Goal: Check status: Check status

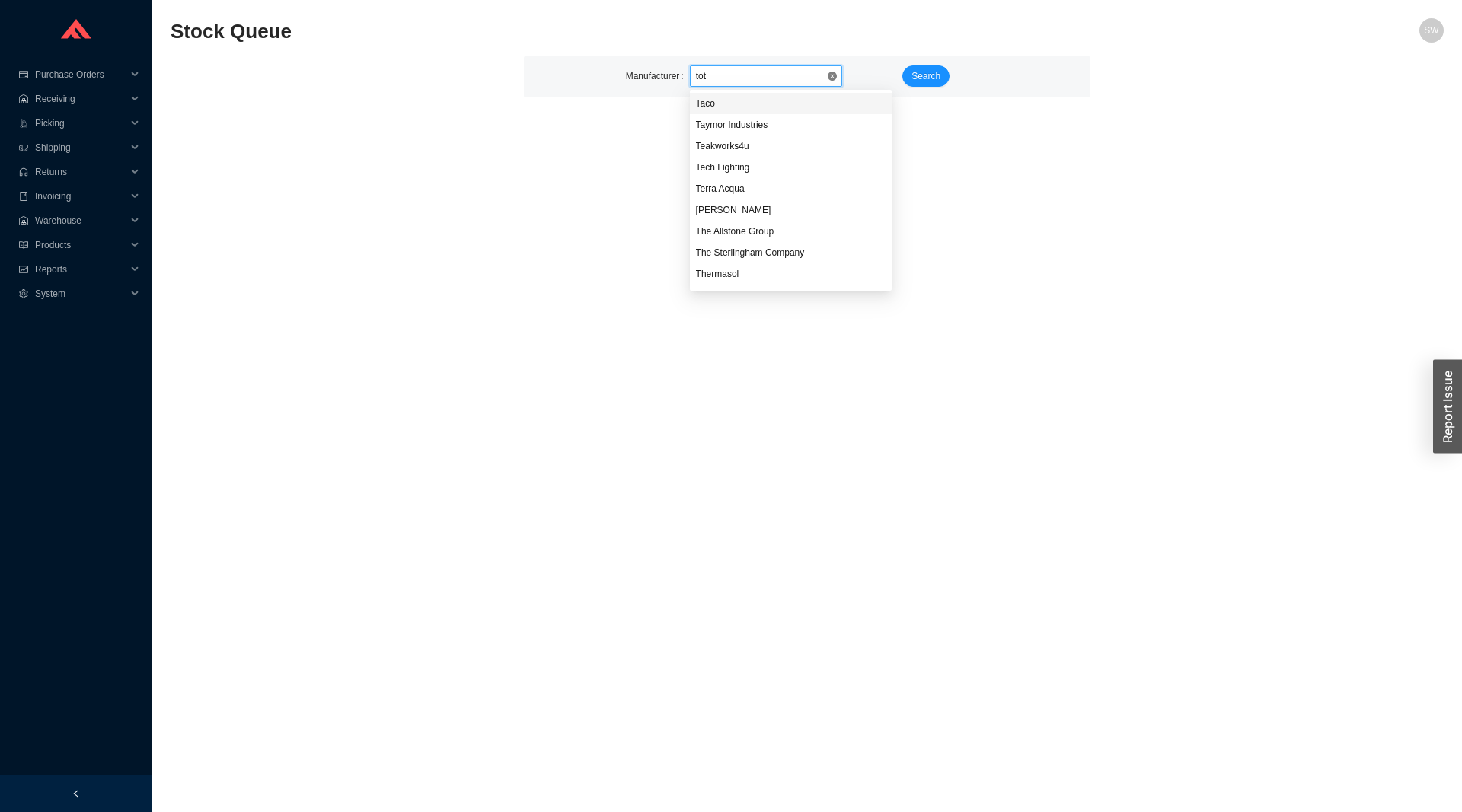
type input "toto"
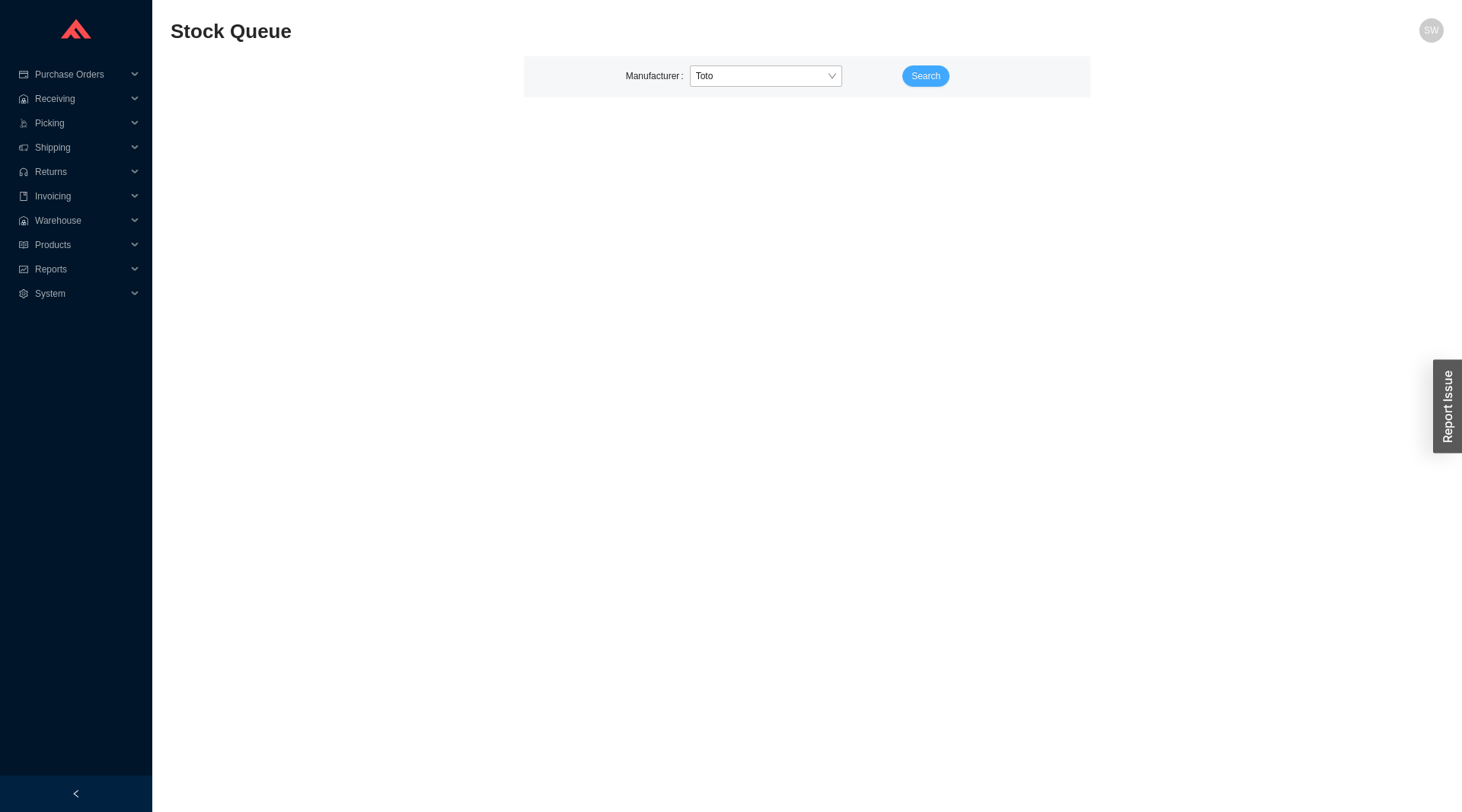
click at [905, 70] on button "Search" at bounding box center [925, 77] width 48 height 21
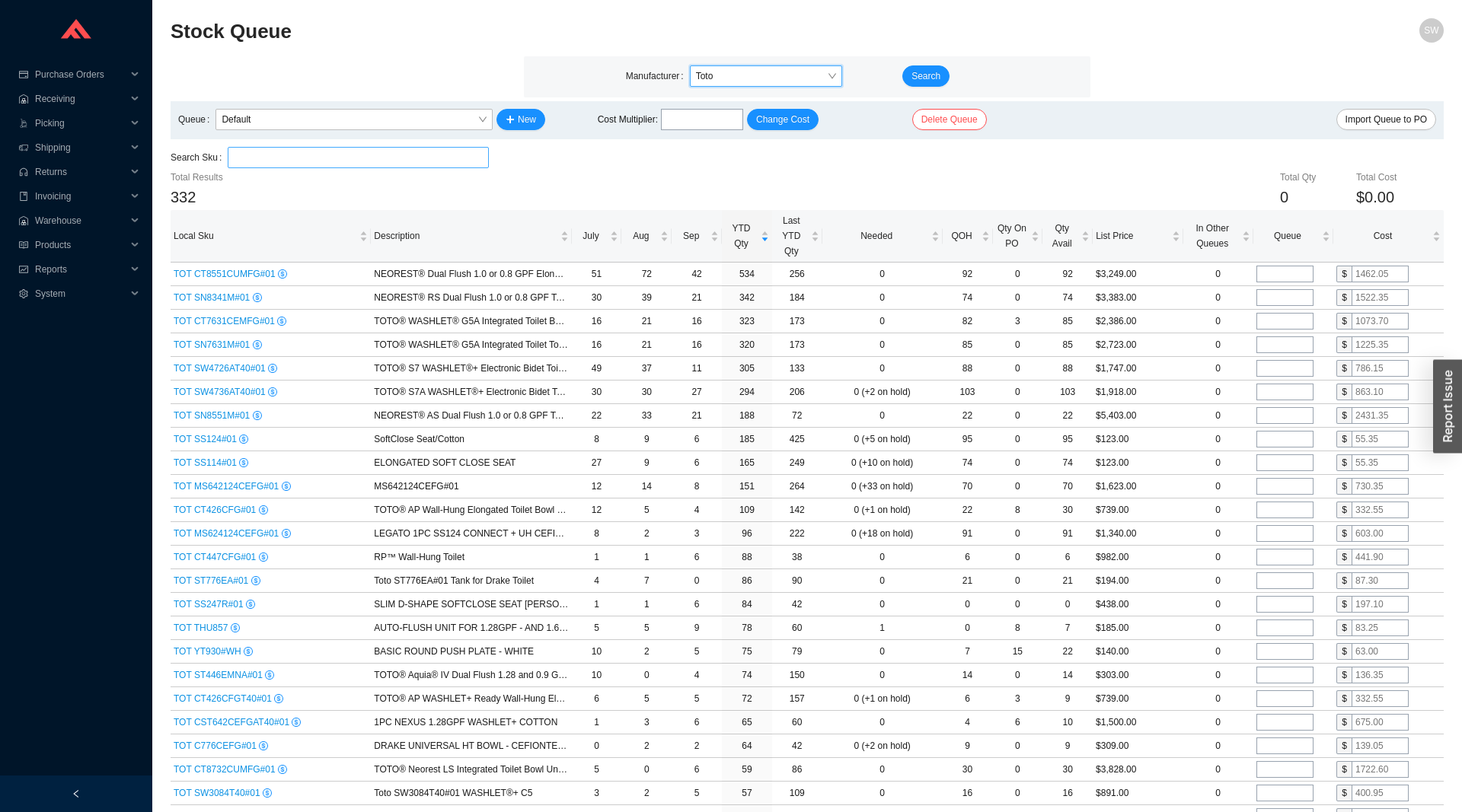
click at [385, 154] on input "search" at bounding box center [358, 157] width 249 height 19
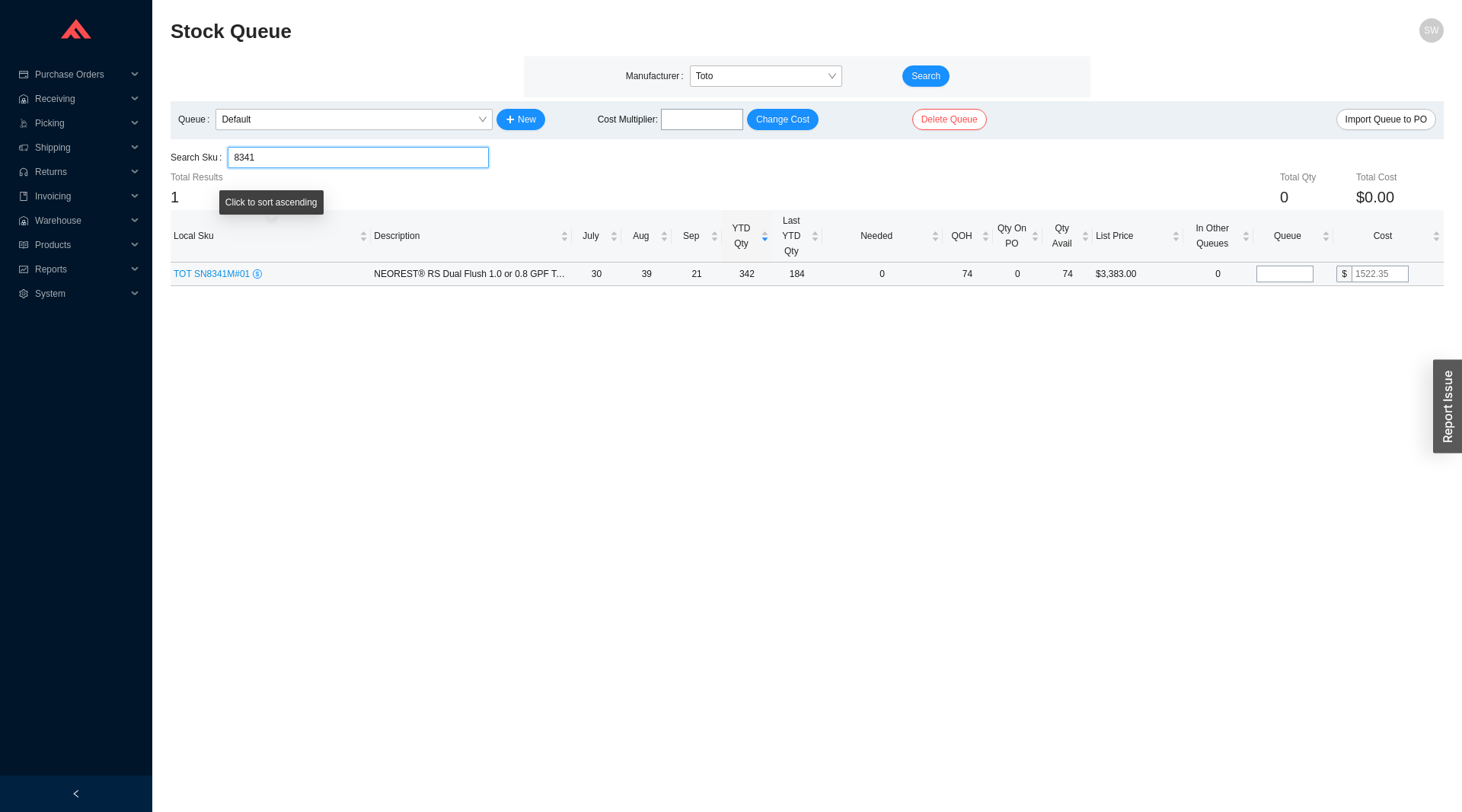
click at [213, 271] on span "TOT SN8341M#01" at bounding box center [213, 273] width 79 height 11
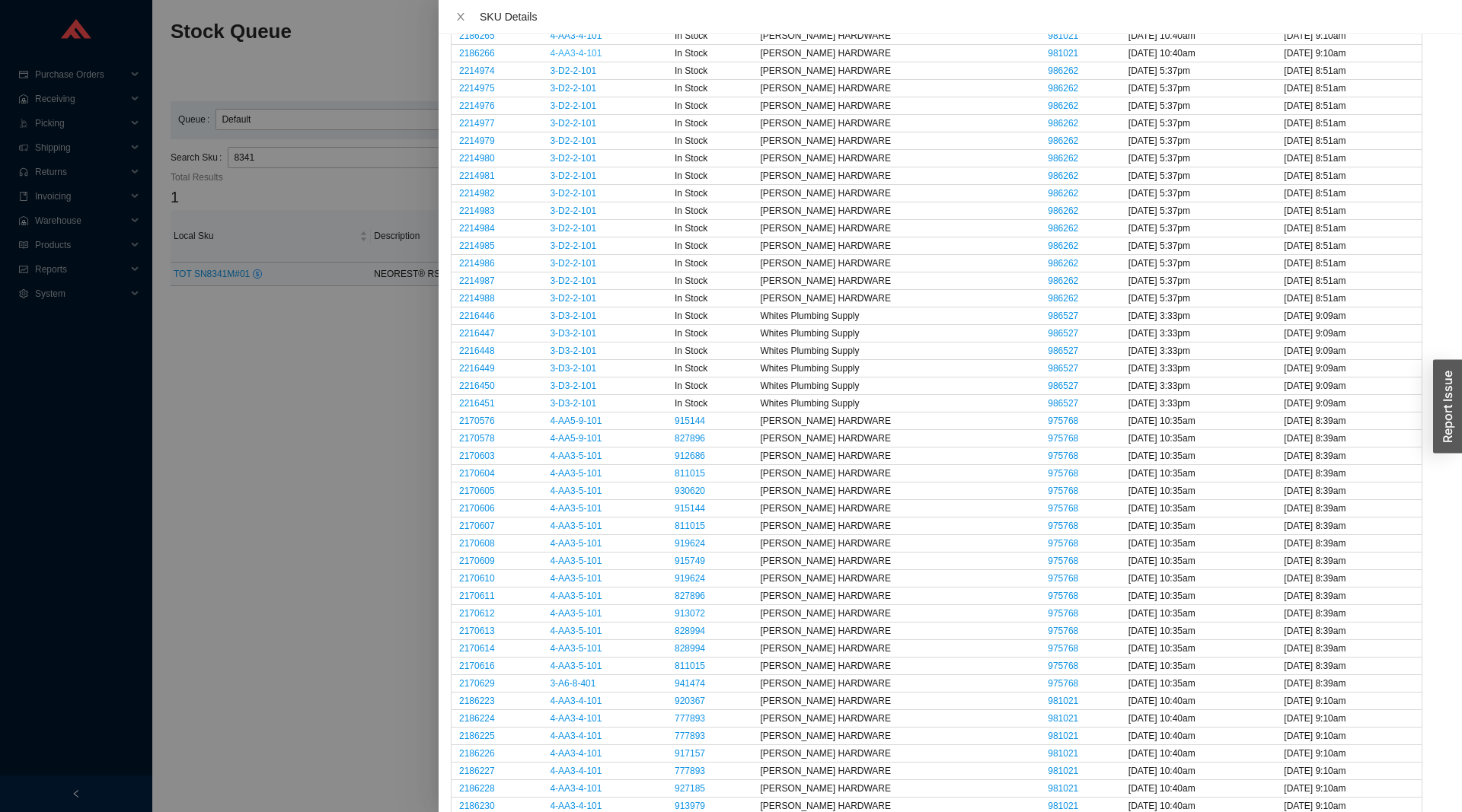
scroll to position [1842, 0]
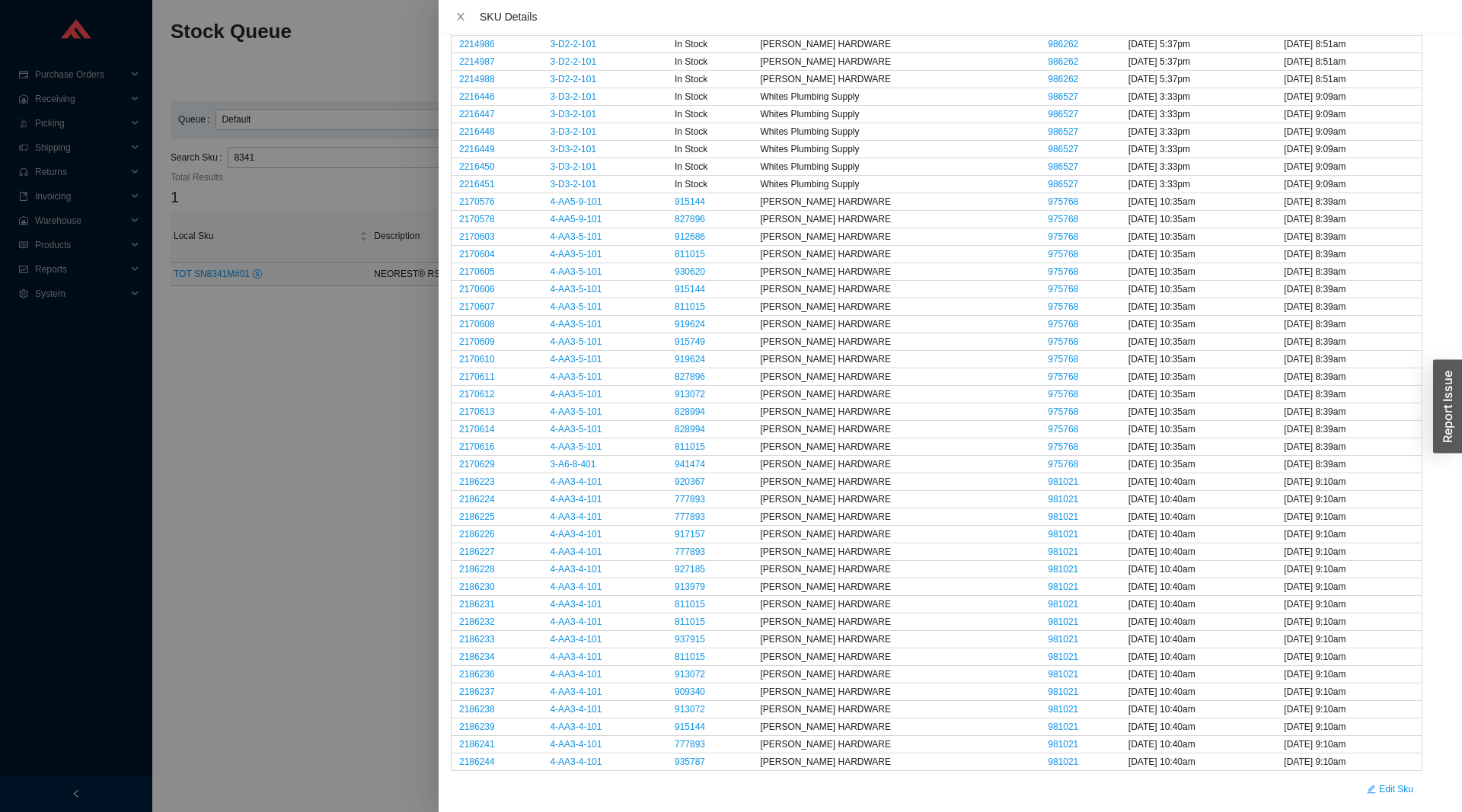
click at [328, 483] on div at bounding box center [731, 406] width 1462 height 812
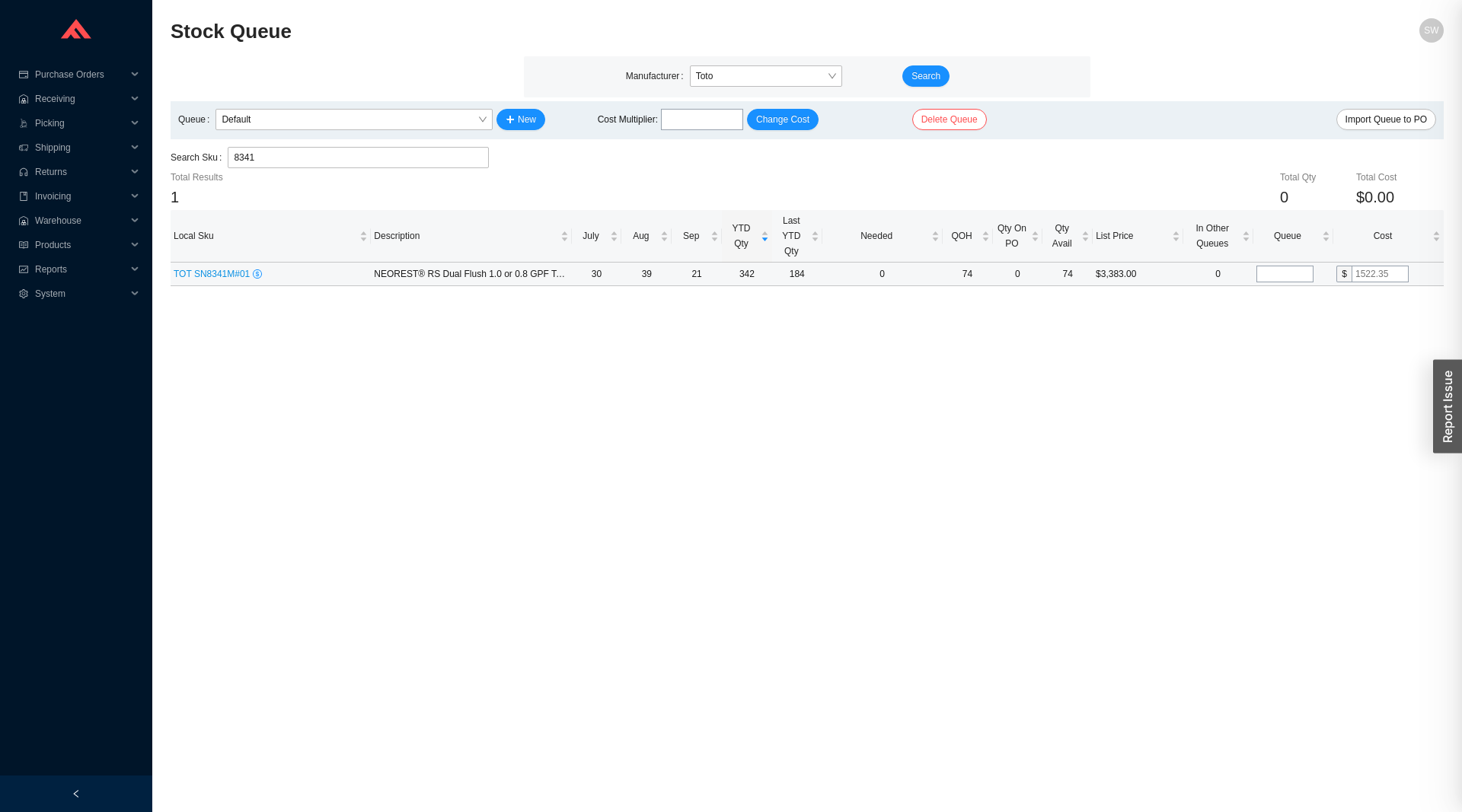
scroll to position [0, 0]
click at [378, 154] on input "8341" at bounding box center [358, 157] width 249 height 19
click at [377, 154] on input "8341" at bounding box center [358, 157] width 249 height 19
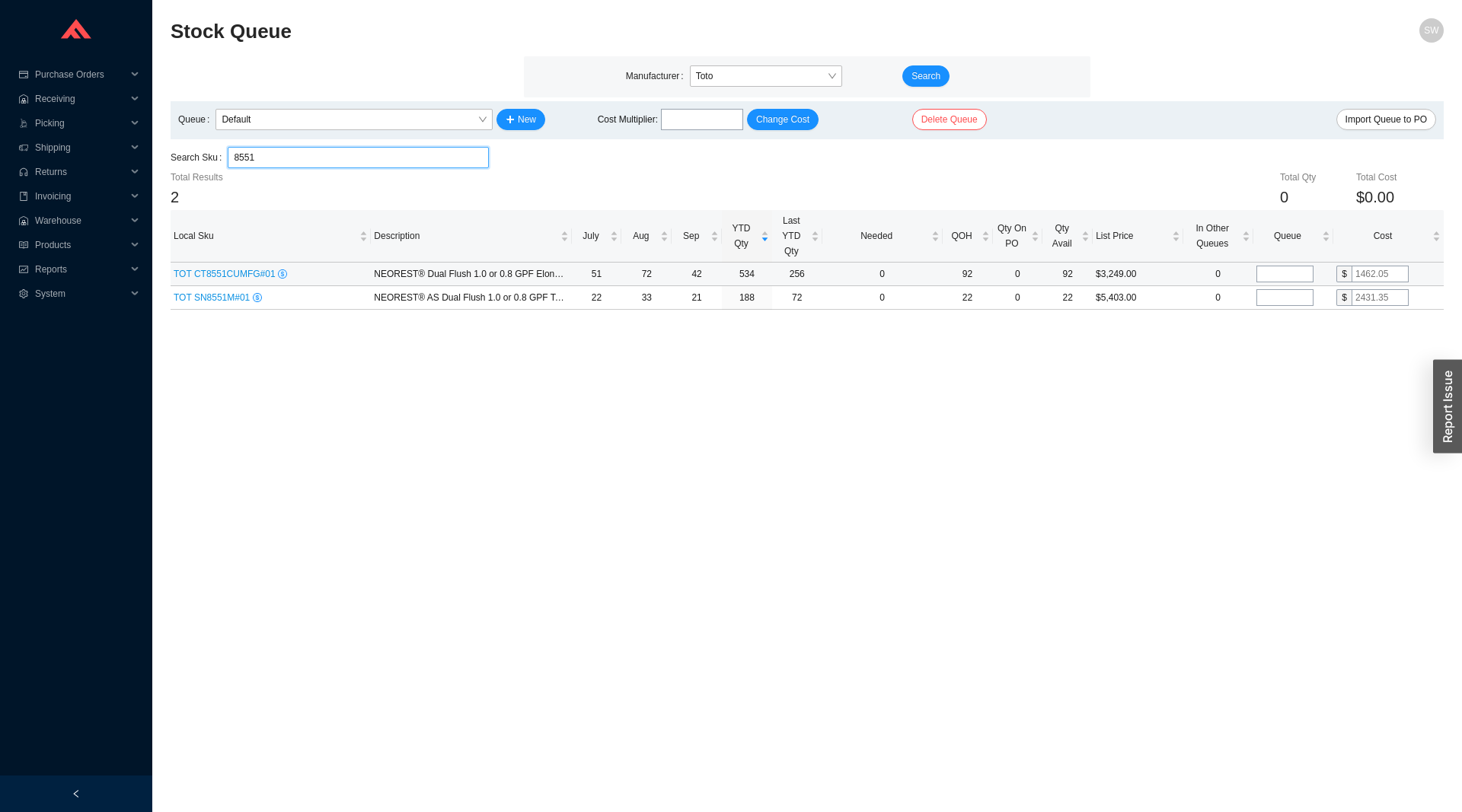
type input "8551"
click at [254, 269] on span "TOT CT8551CUMFG#01" at bounding box center [226, 273] width 105 height 11
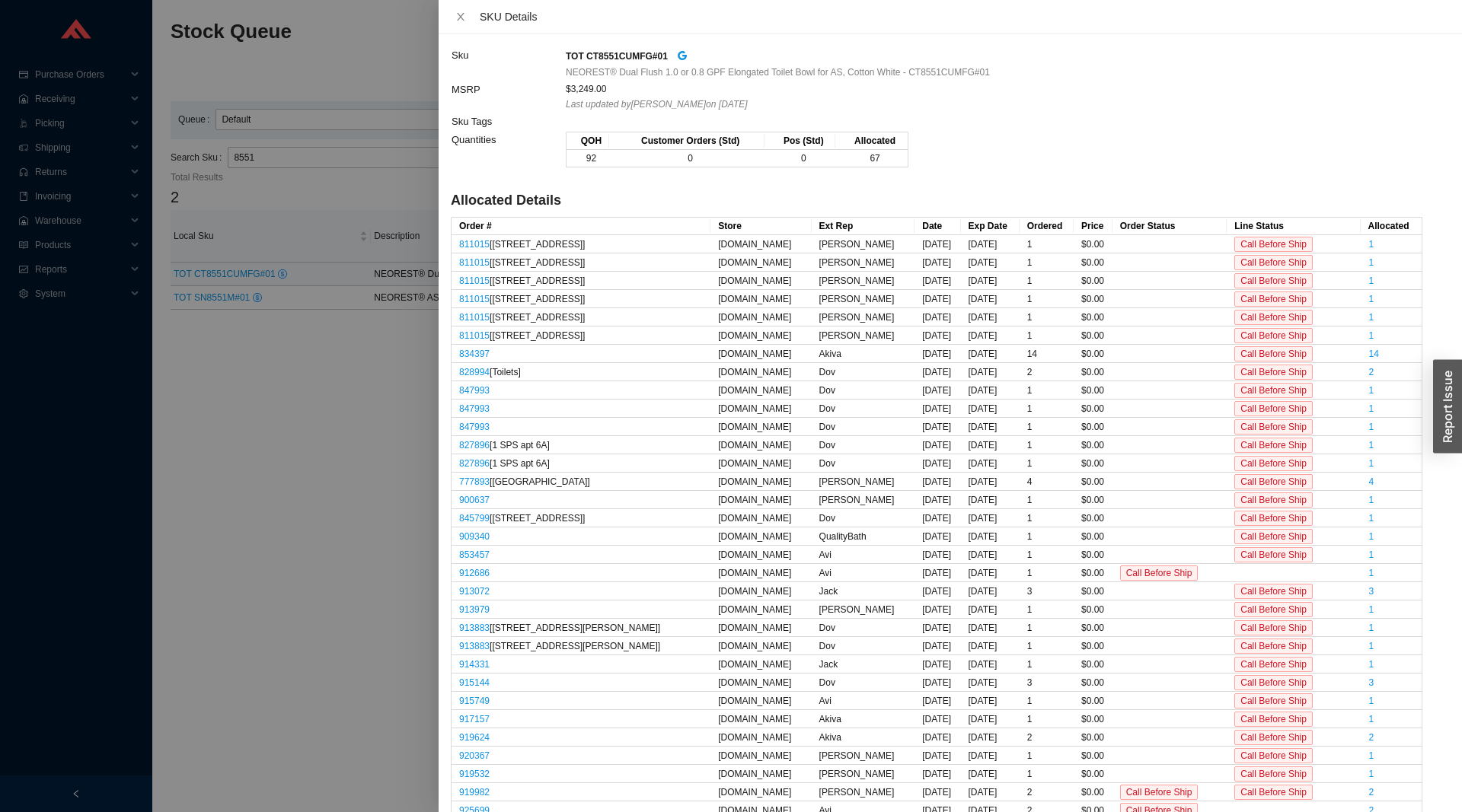
click at [172, 484] on div at bounding box center [731, 406] width 1462 height 812
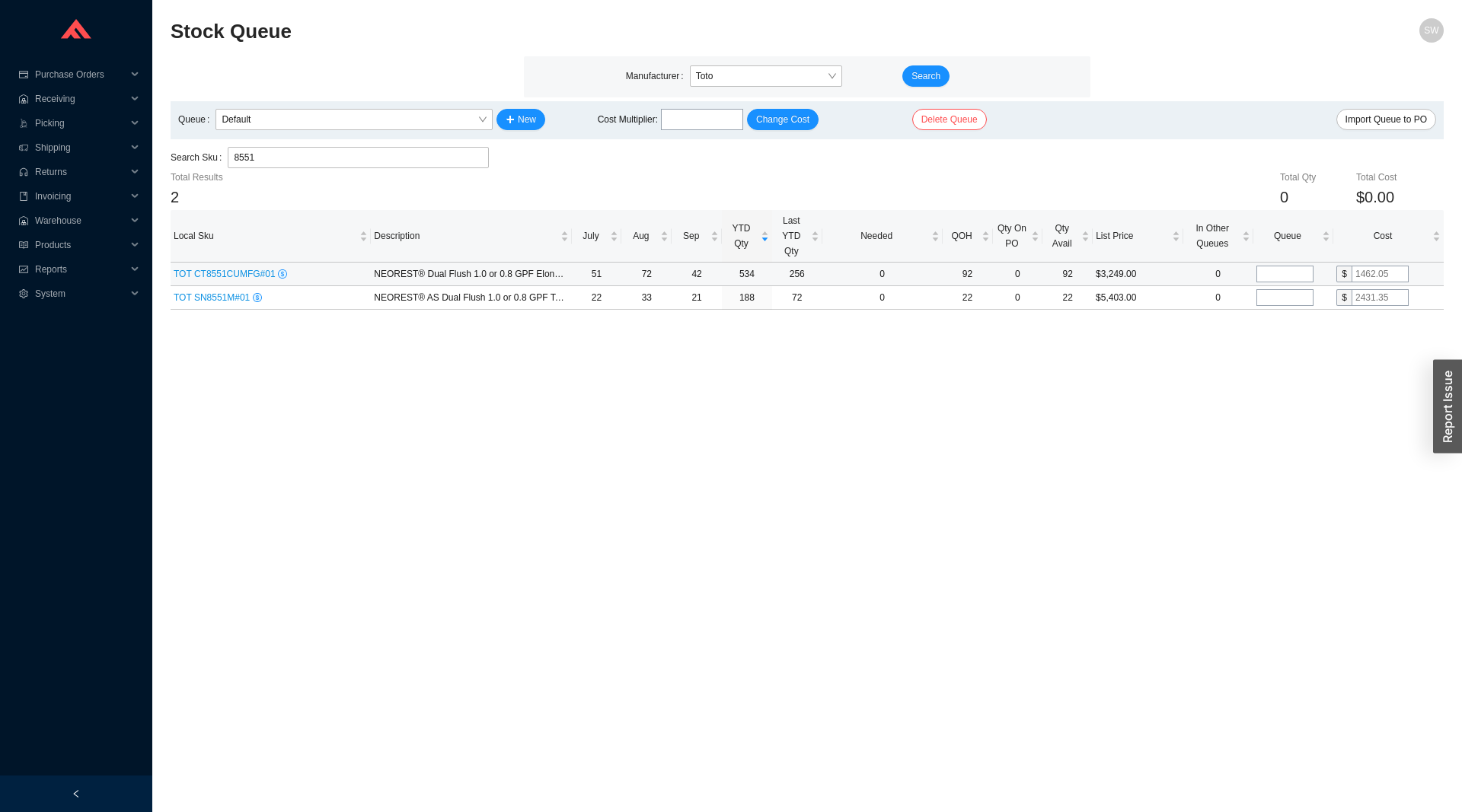
click at [223, 274] on span "TOT CT8551CUMFG#01" at bounding box center [226, 273] width 105 height 11
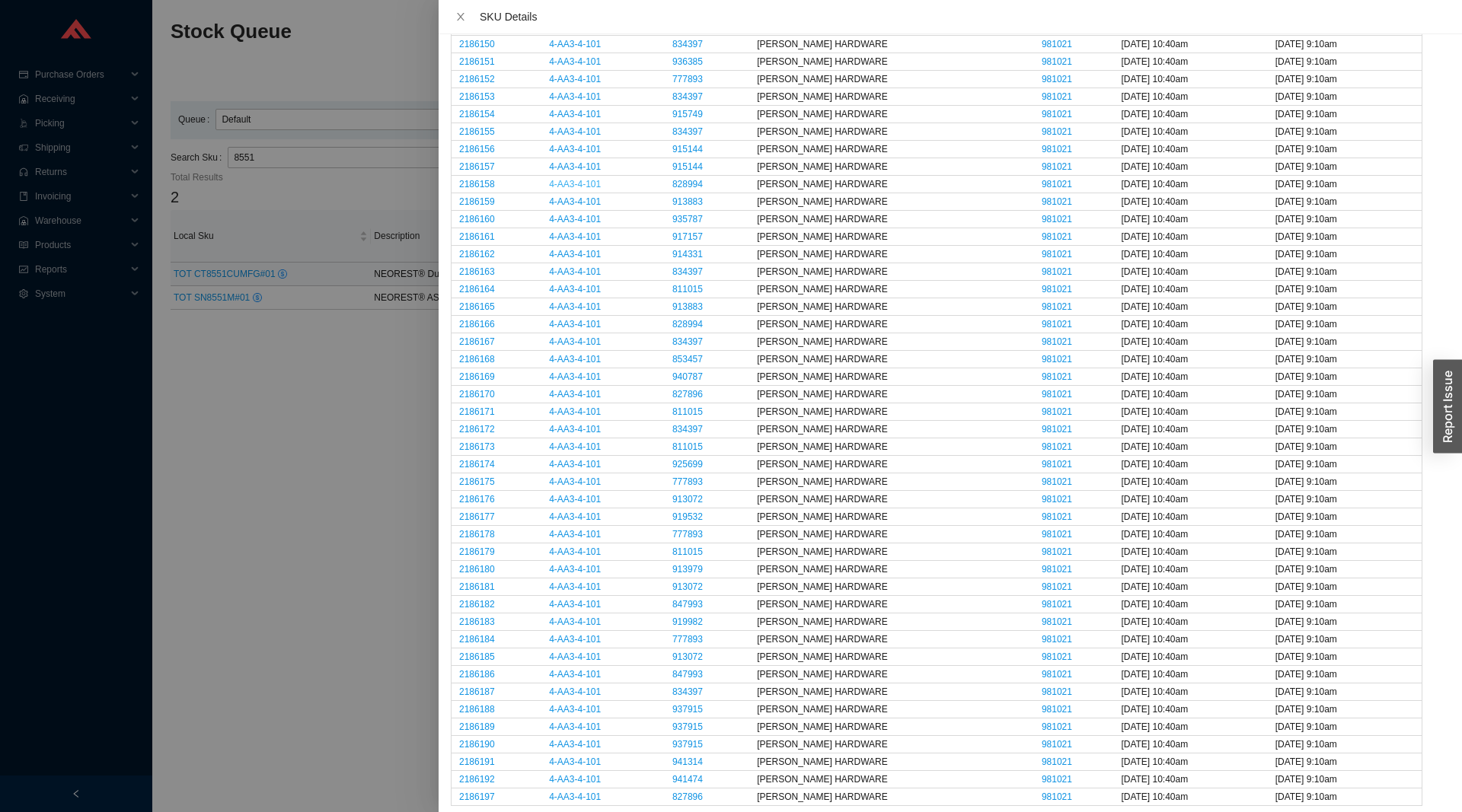
scroll to position [3080, 0]
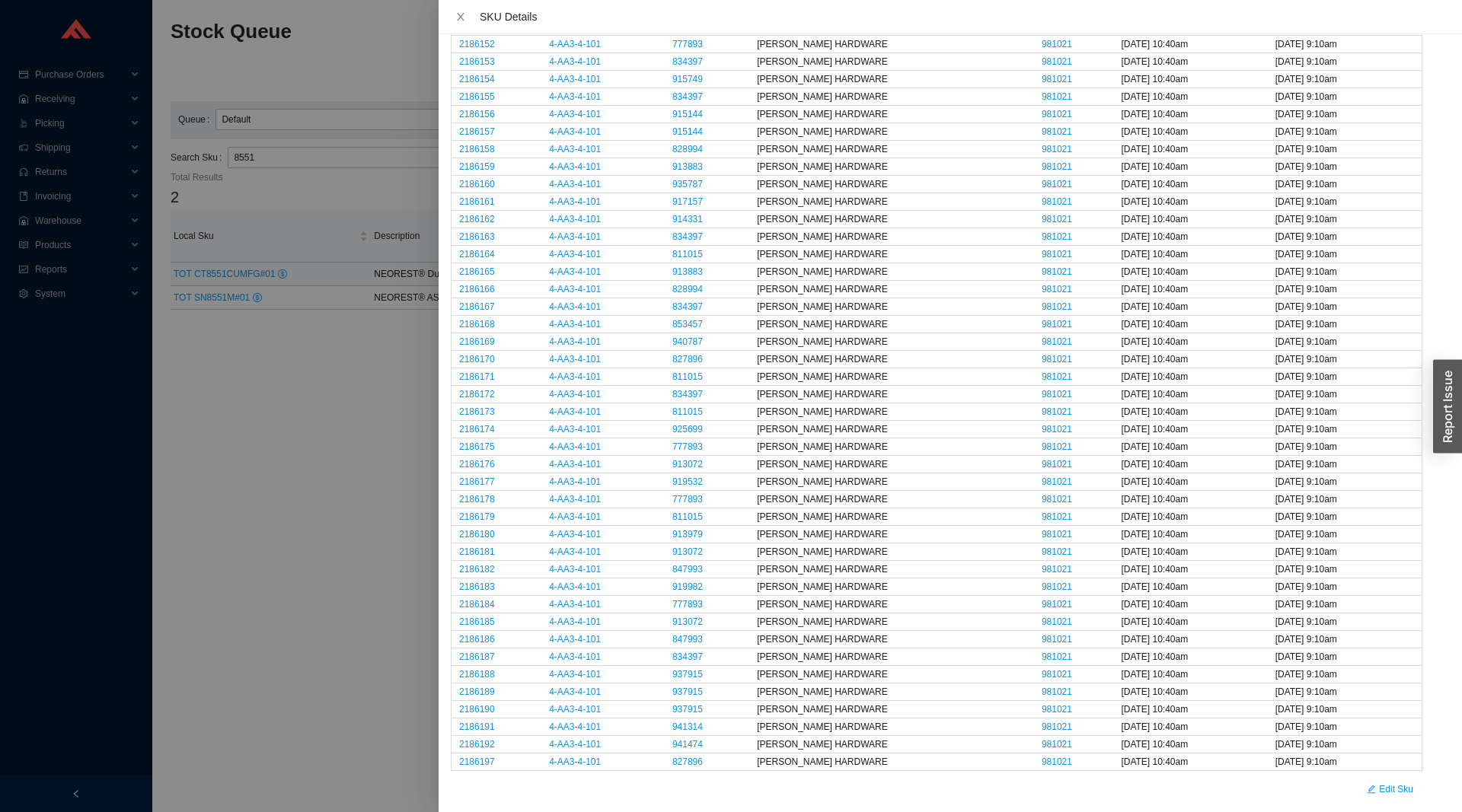
click at [380, 541] on div at bounding box center [731, 406] width 1462 height 812
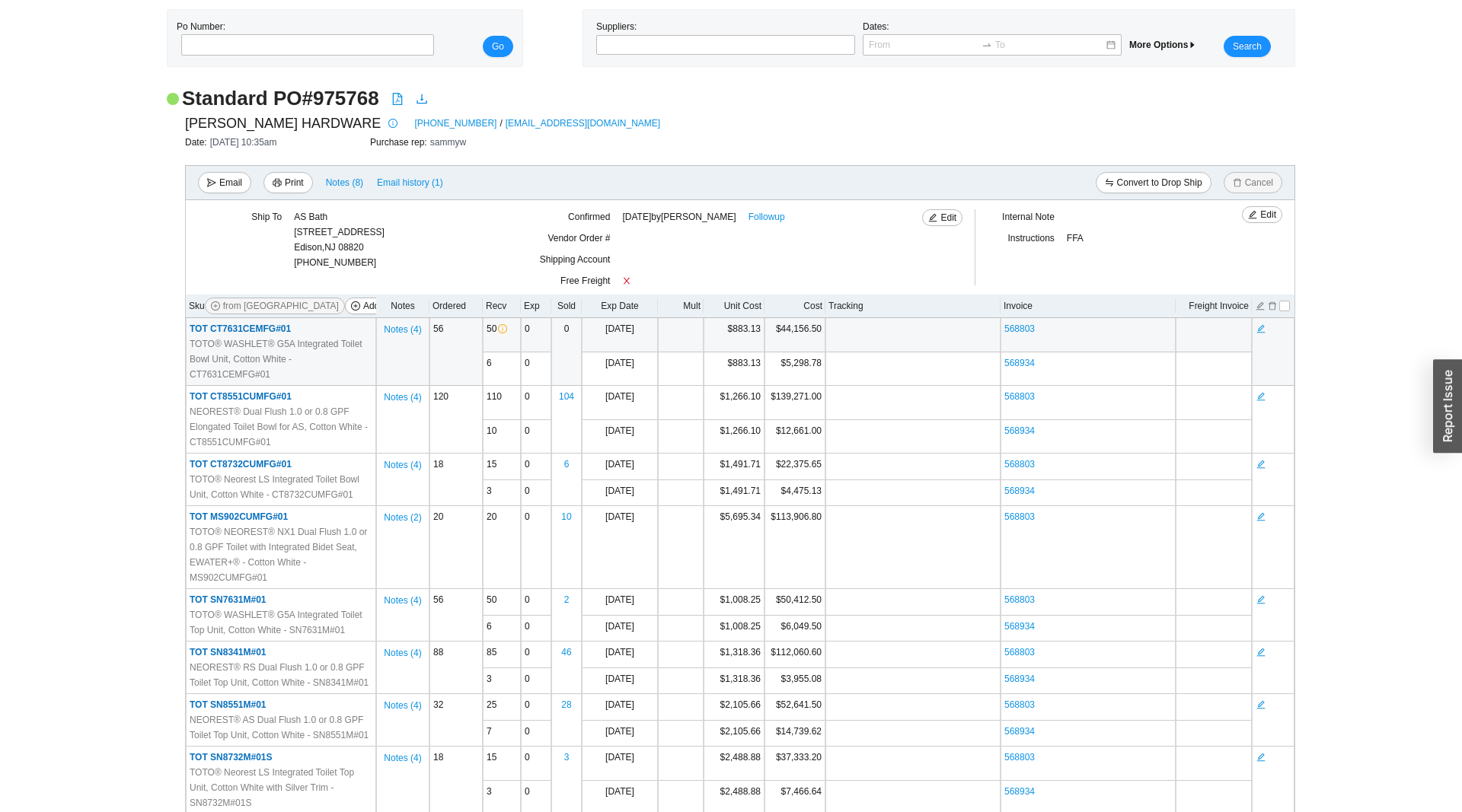
scroll to position [78, 0]
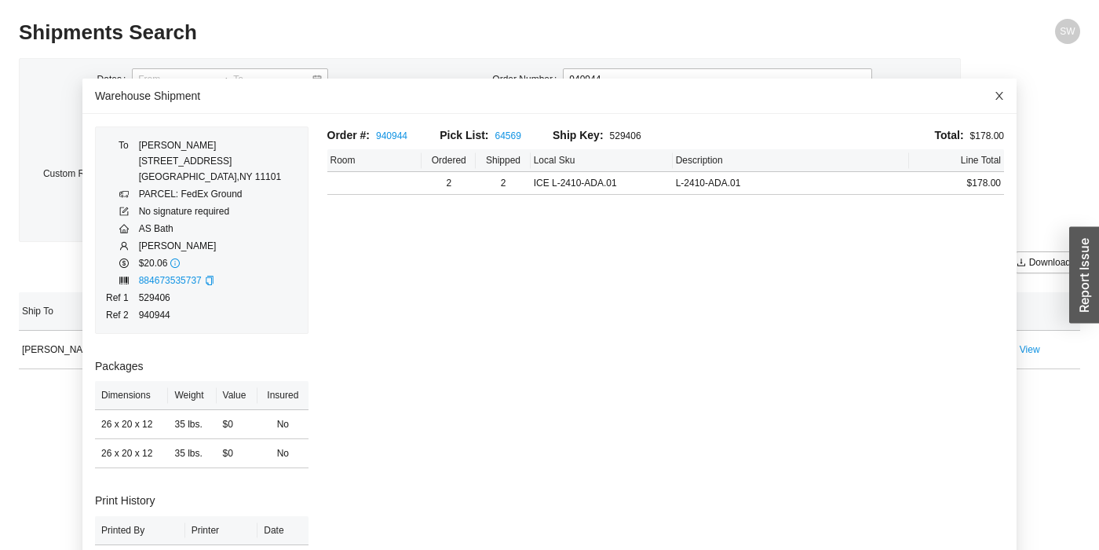
click at [991, 95] on span "Close" at bounding box center [999, 96] width 35 height 35
click at [170, 280] on link "884673535737" at bounding box center [170, 280] width 63 height 11
